Goal: Information Seeking & Learning: Learn about a topic

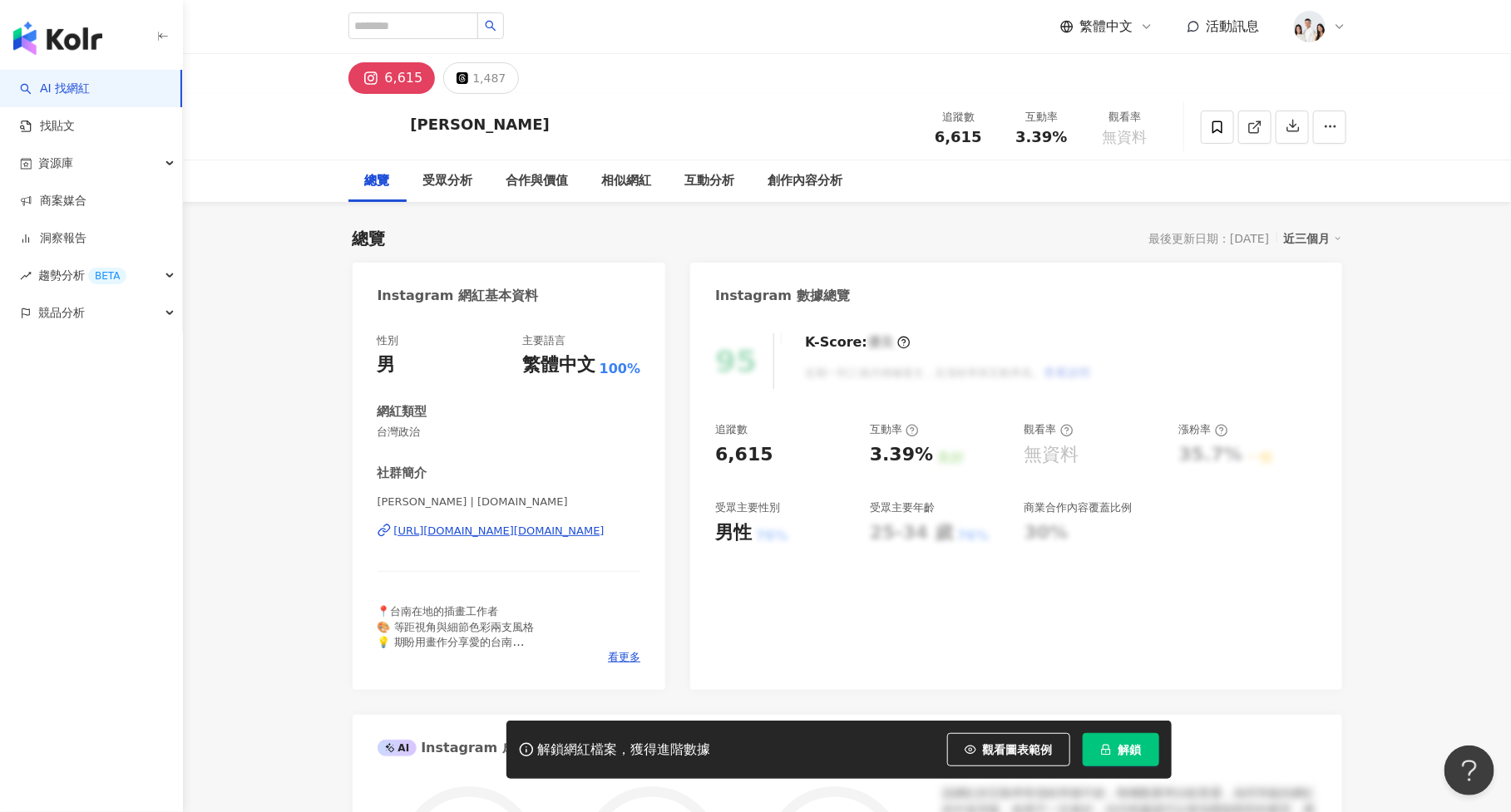
scroll to position [102, 0]
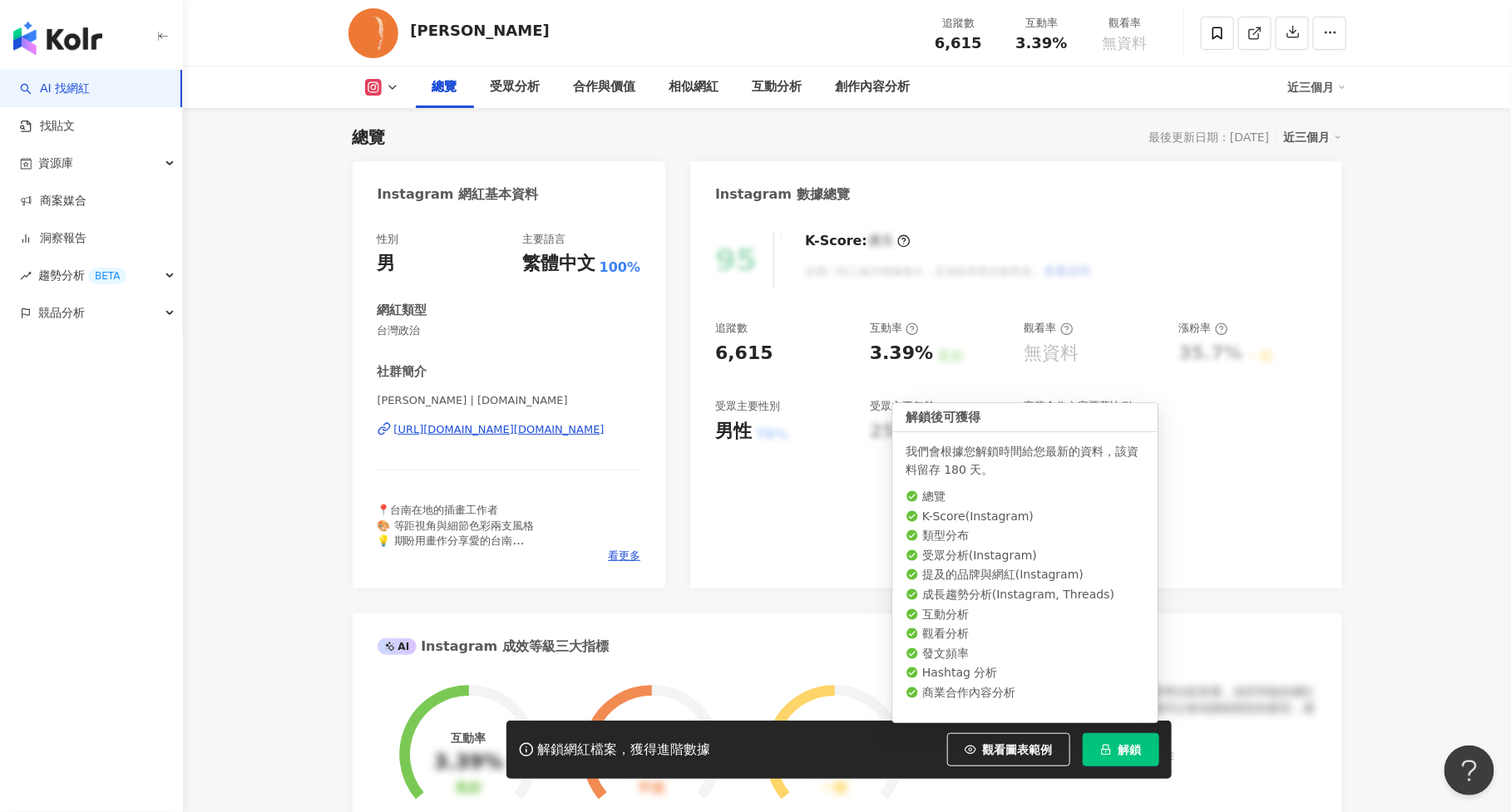
click at [1148, 762] on button "解鎖" at bounding box center [1121, 749] width 77 height 34
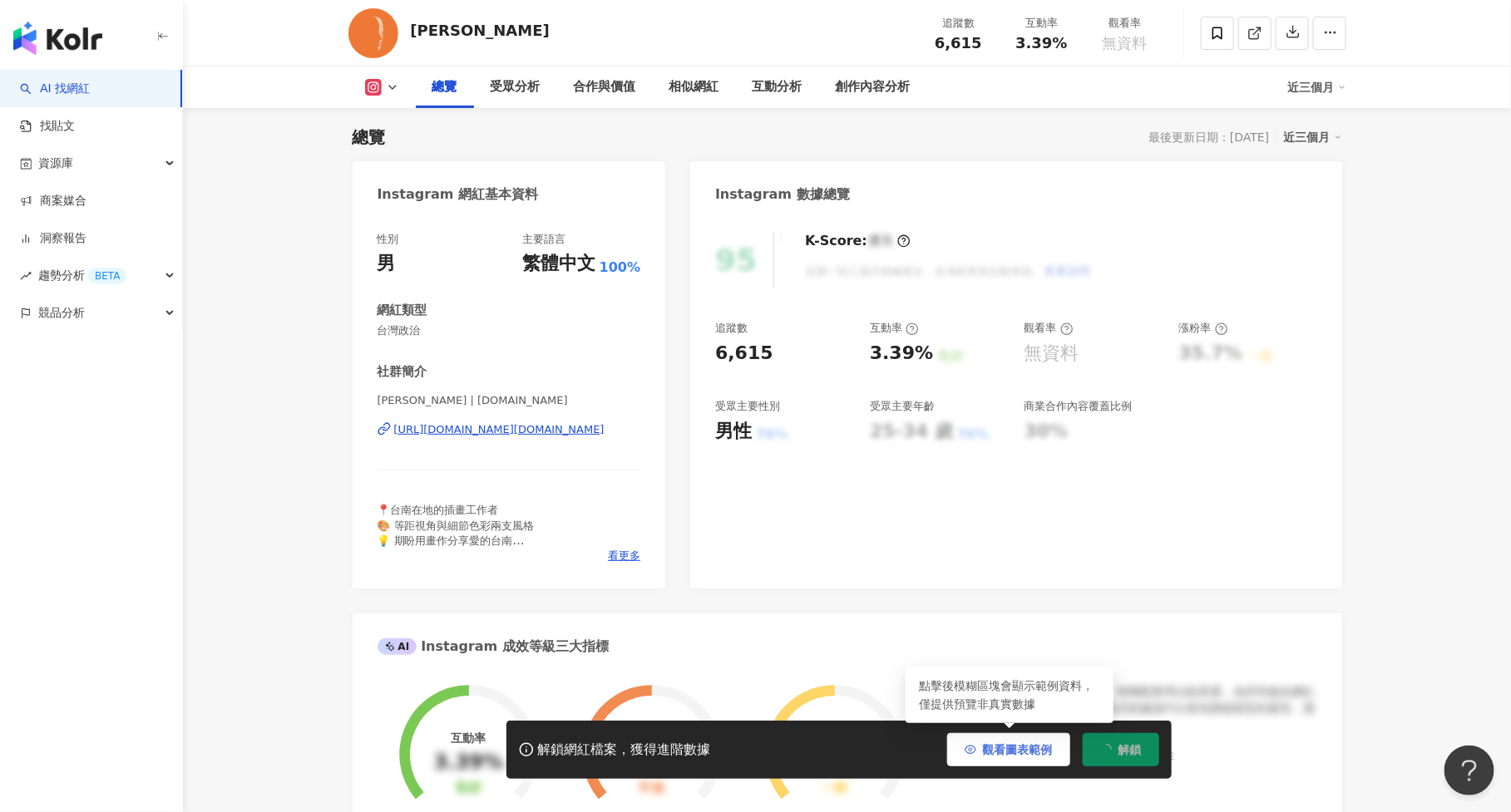
click at [1012, 758] on button "觀看圖表範例" at bounding box center [1008, 749] width 123 height 34
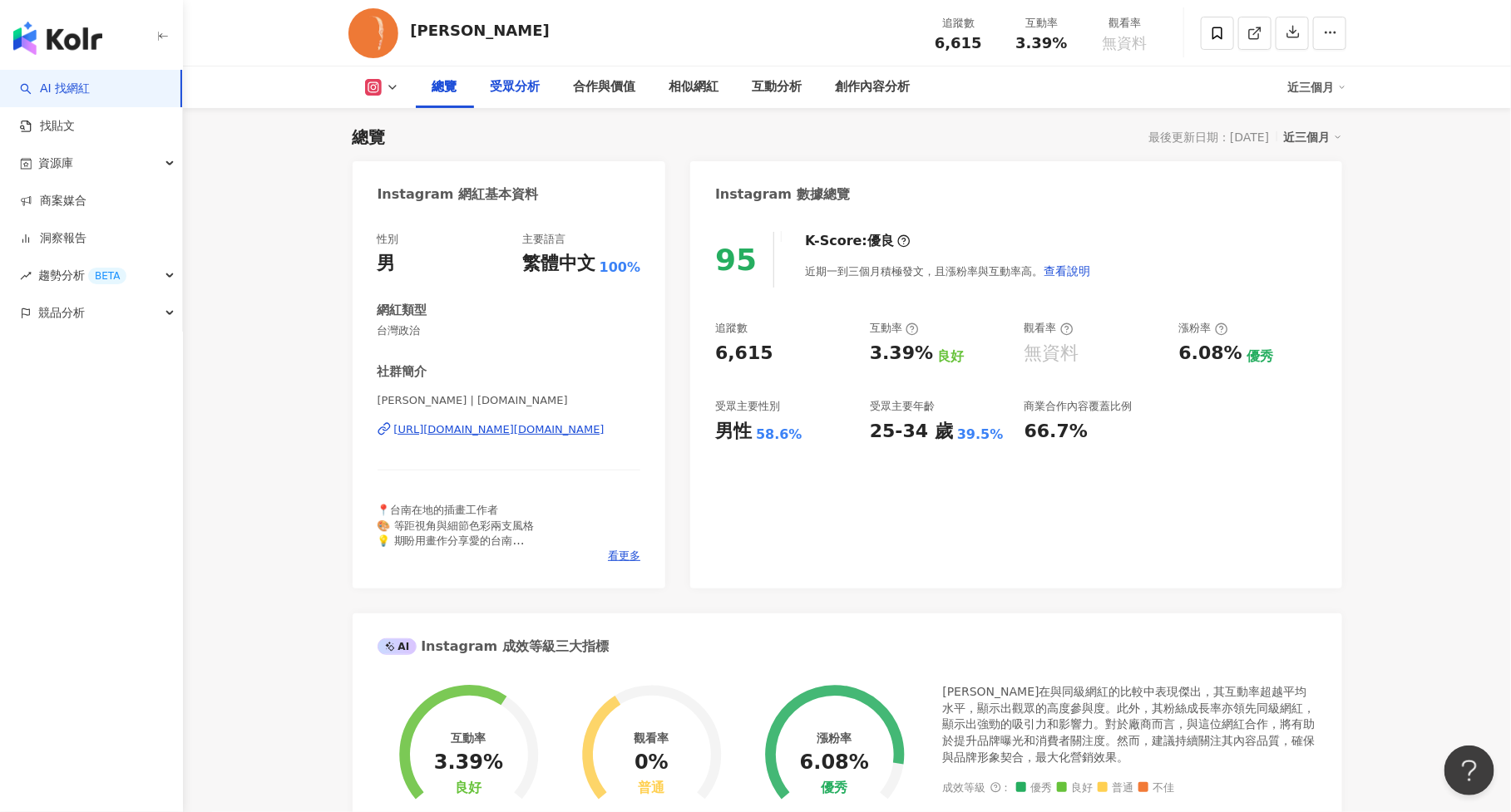
click at [514, 83] on div "受眾分析" at bounding box center [515, 87] width 50 height 20
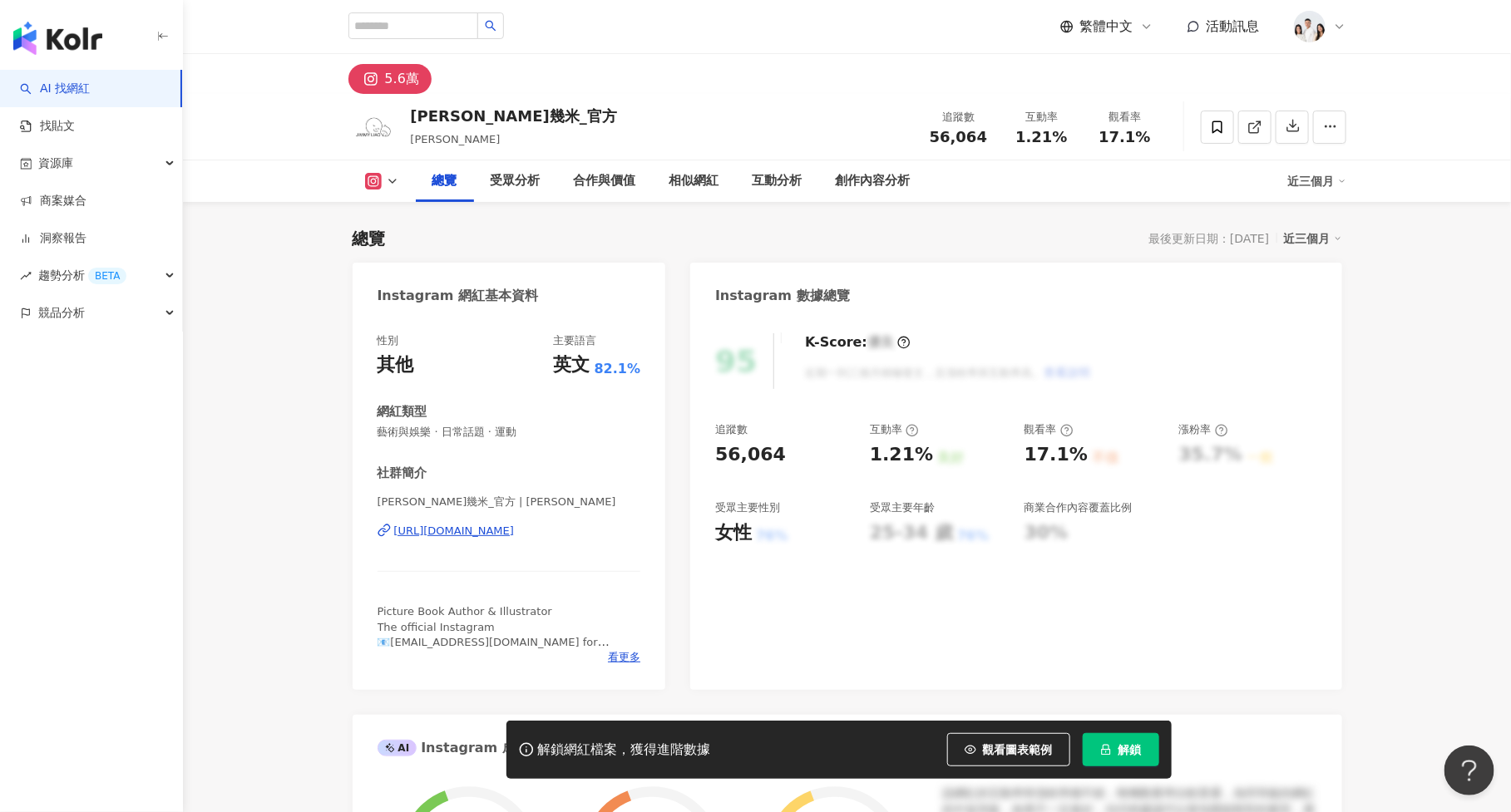
scroll to position [102, 0]
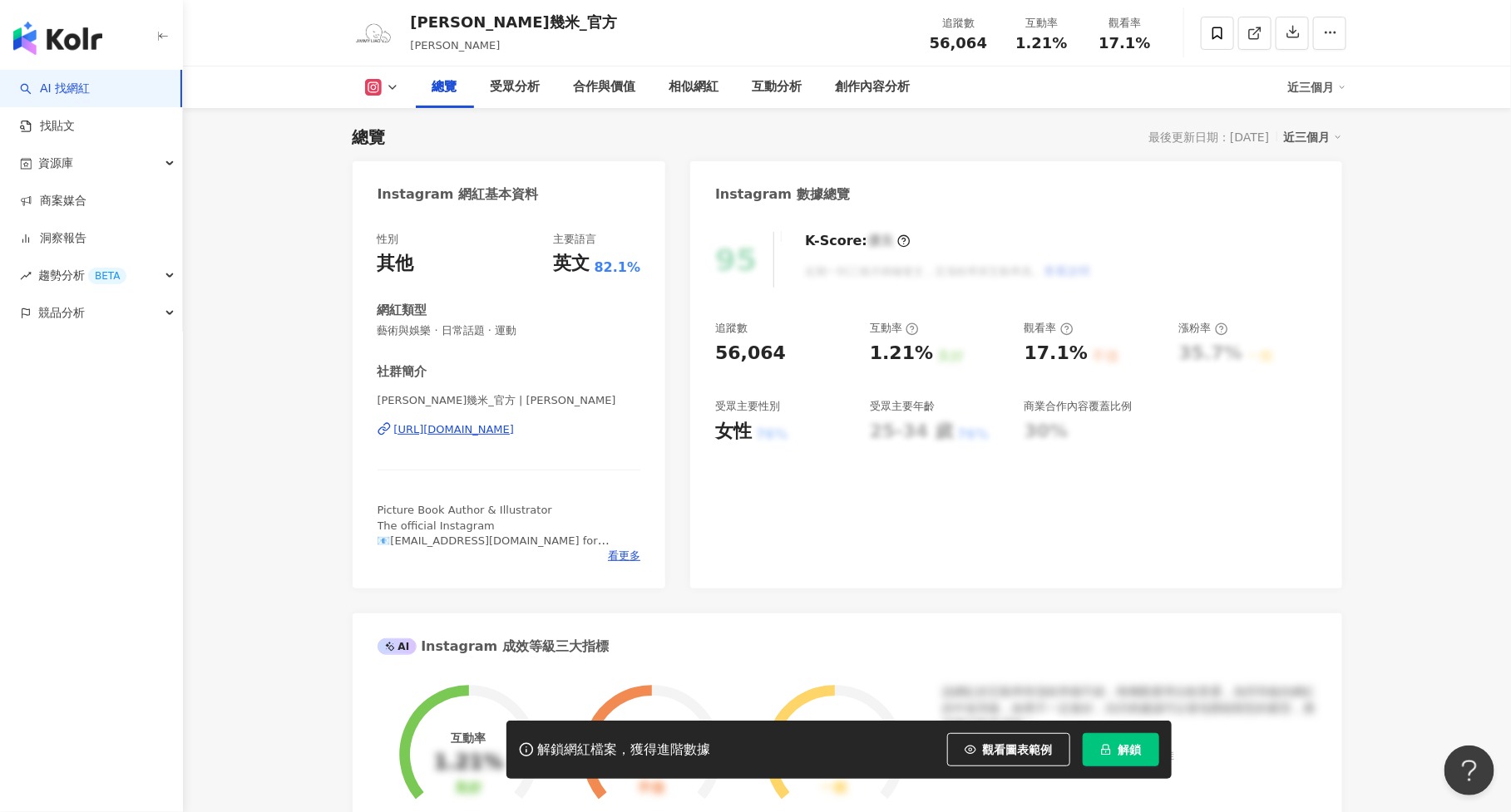
click at [1130, 731] on div "解鎖網紅檔案，獲得進階數據 觀看圖表範例 解鎖" at bounding box center [839, 750] width 665 height 59
click at [1128, 742] on button "解鎖" at bounding box center [1121, 749] width 77 height 34
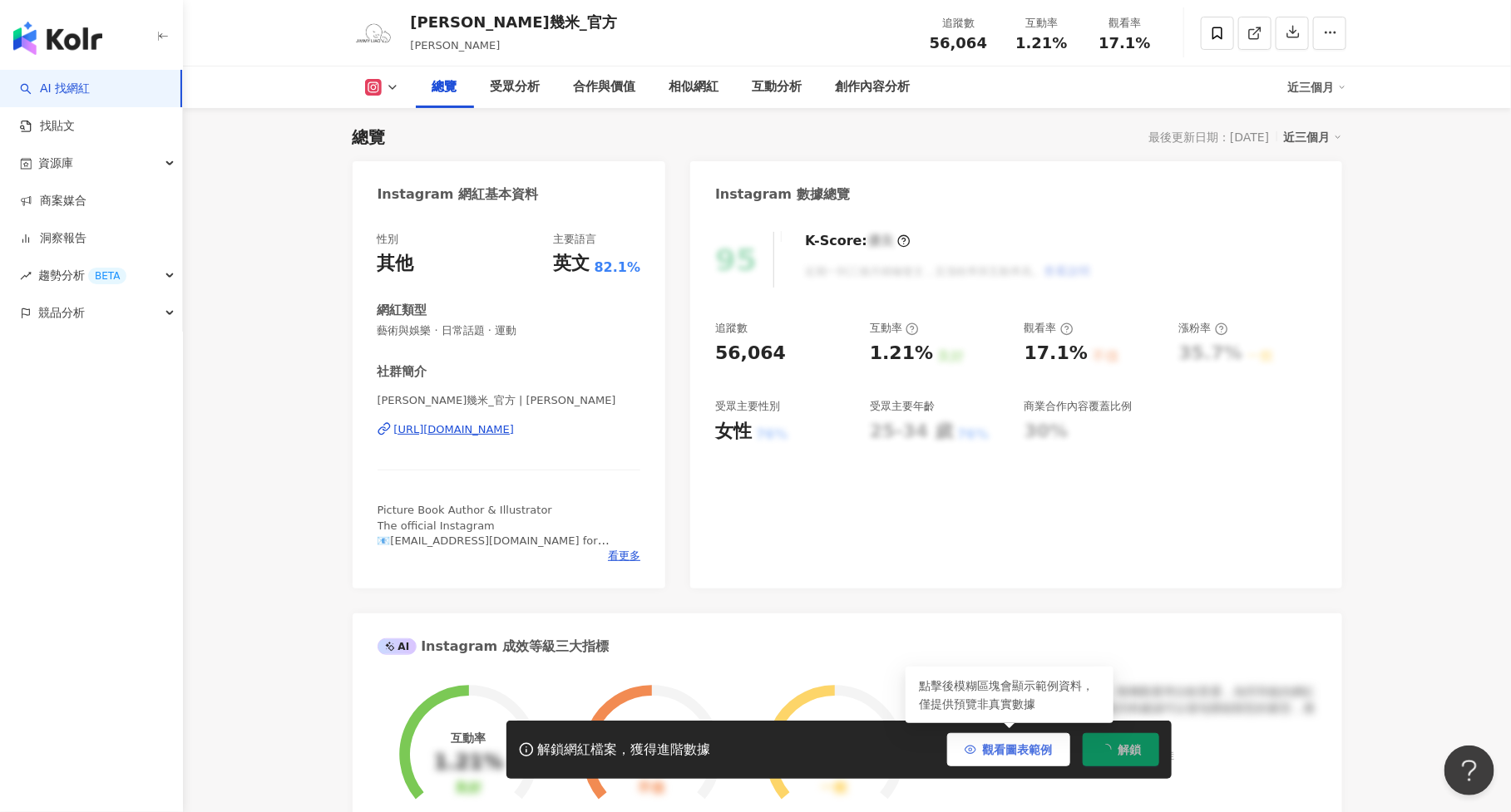
click at [1035, 753] on span "觀看圖表範例" at bounding box center [1017, 749] width 70 height 13
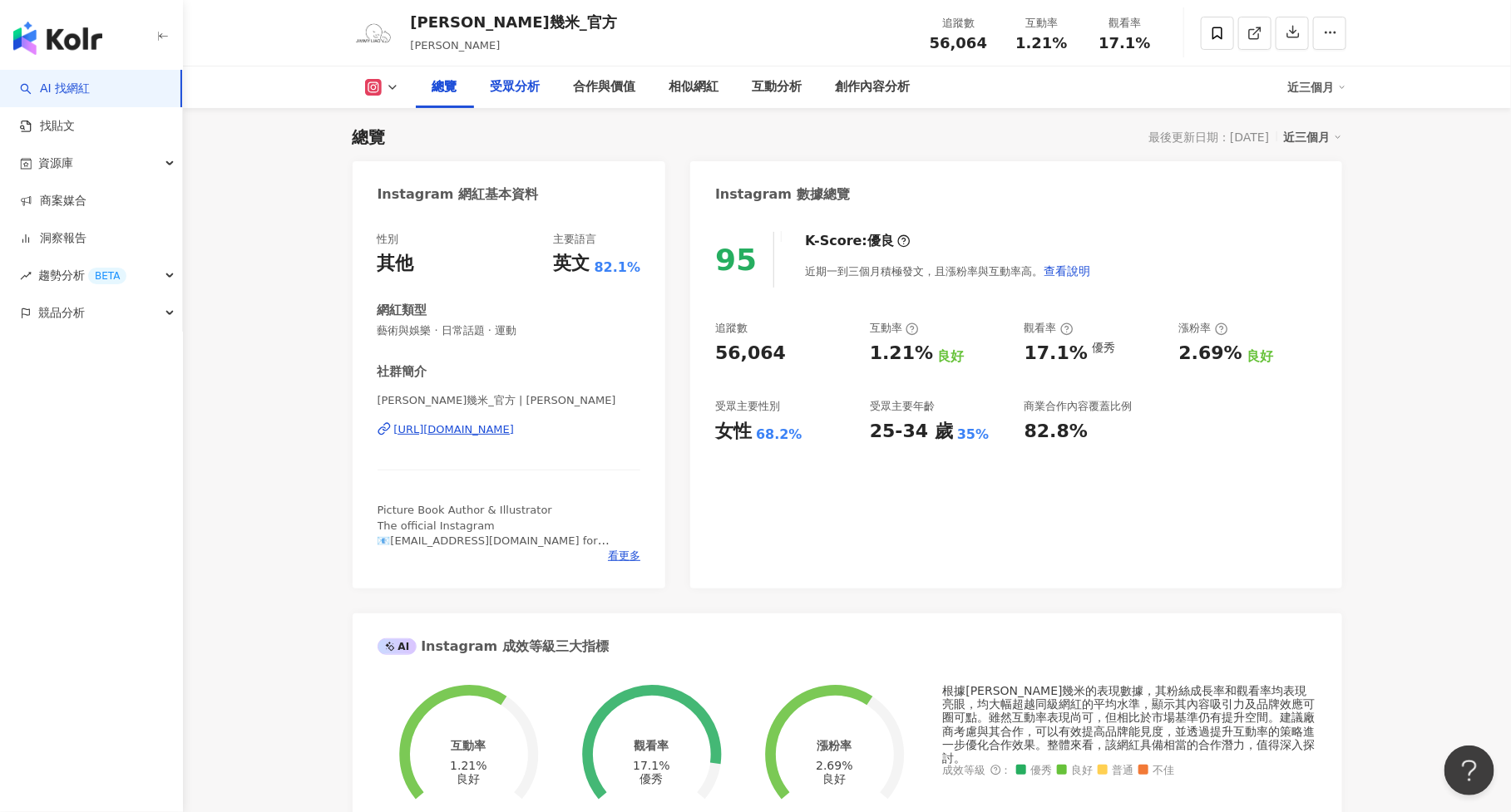
click at [507, 84] on div "受眾分析" at bounding box center [515, 87] width 50 height 20
